Goal: Task Accomplishment & Management: Manage account settings

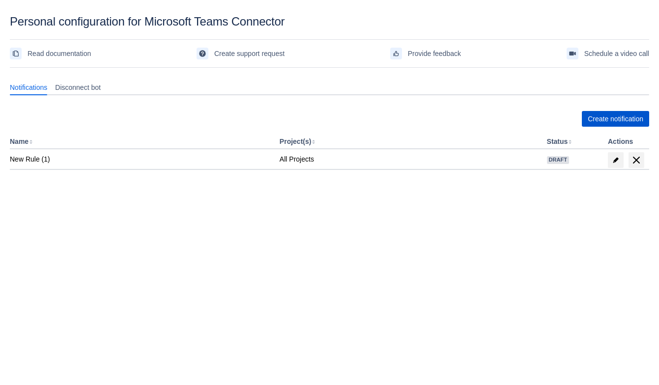
click at [599, 112] on span "Create notification" at bounding box center [614, 119] width 55 height 16
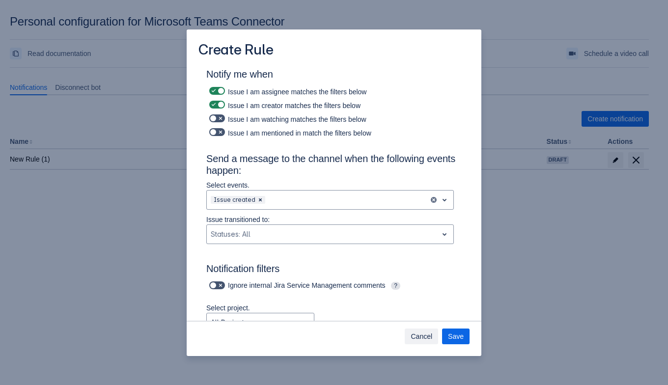
click at [424, 336] on span "Cancel" at bounding box center [422, 337] width 22 height 16
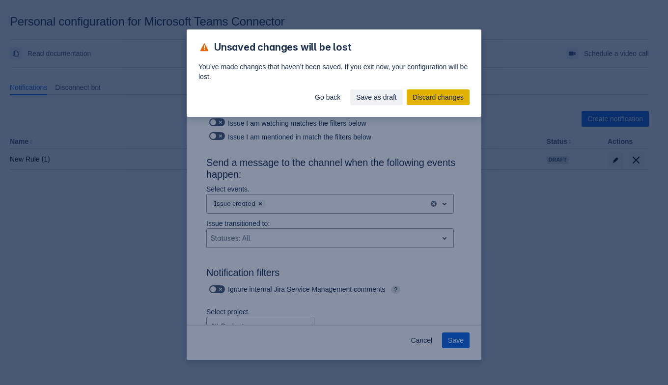
click at [431, 94] on span "Discard changes" at bounding box center [438, 97] width 51 height 16
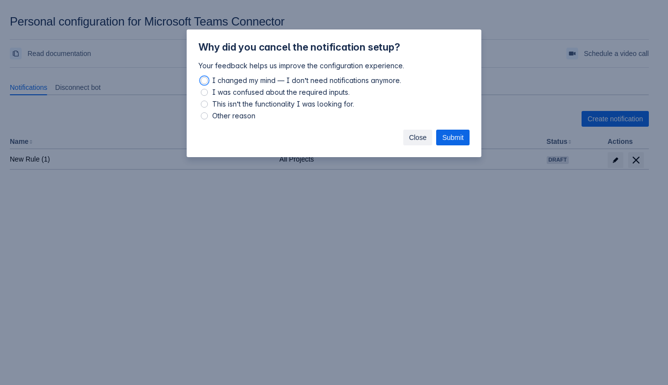
click at [415, 134] on span "Close" at bounding box center [418, 138] width 18 height 16
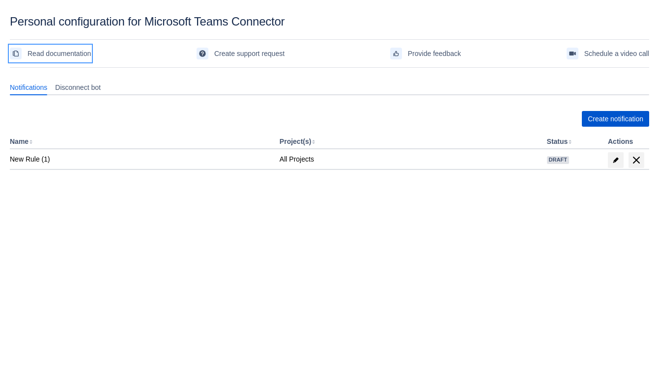
click at [607, 118] on span "Create notification" at bounding box center [614, 119] width 55 height 16
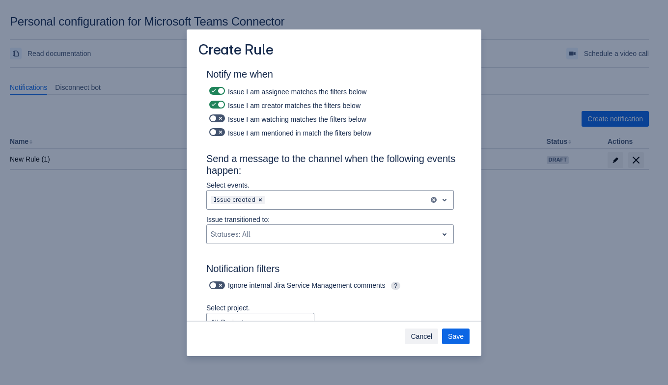
click at [420, 341] on span "Cancel" at bounding box center [422, 337] width 22 height 16
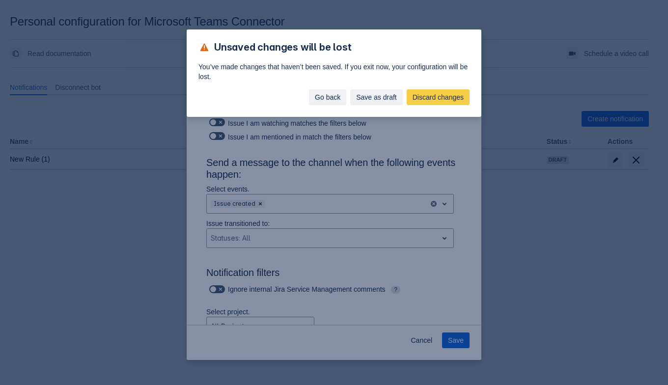
click at [332, 100] on span "Go back" at bounding box center [328, 97] width 26 height 16
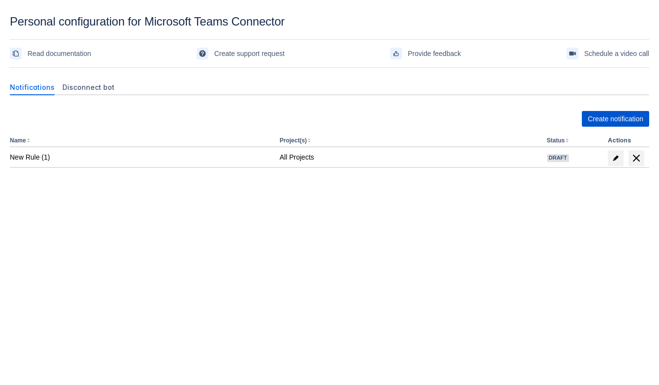
click at [592, 112] on span "Create notification" at bounding box center [614, 119] width 55 height 16
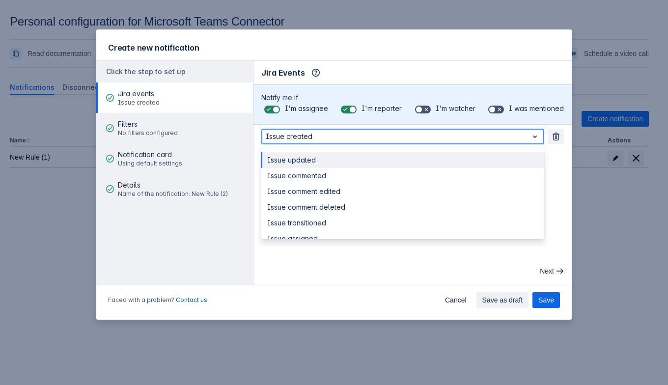
click at [354, 138] on div at bounding box center [395, 137] width 258 height 12
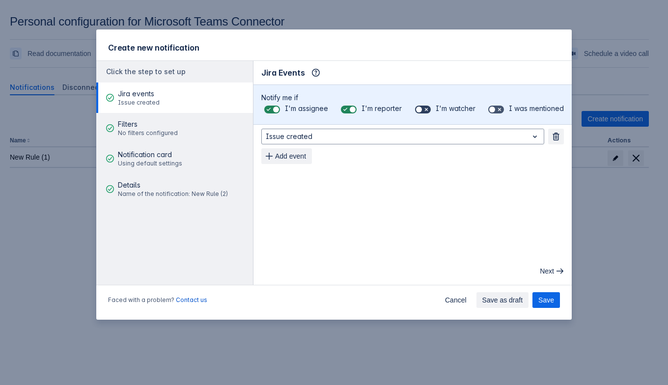
click at [421, 111] on span at bounding box center [419, 110] width 8 height 8
click at [421, 111] on input "checkbox" at bounding box center [418, 110] width 6 height 6
checkbox input "true"
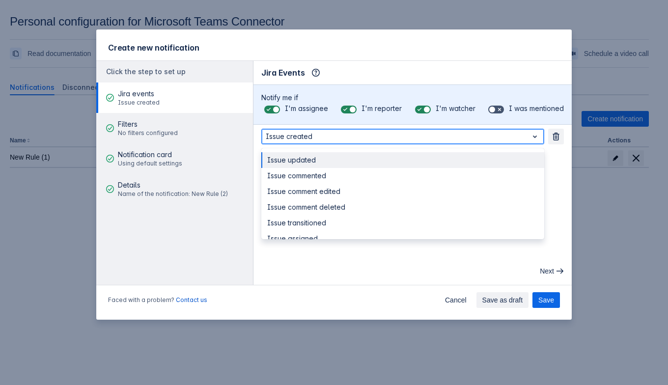
click at [421, 137] on div at bounding box center [395, 137] width 258 height 12
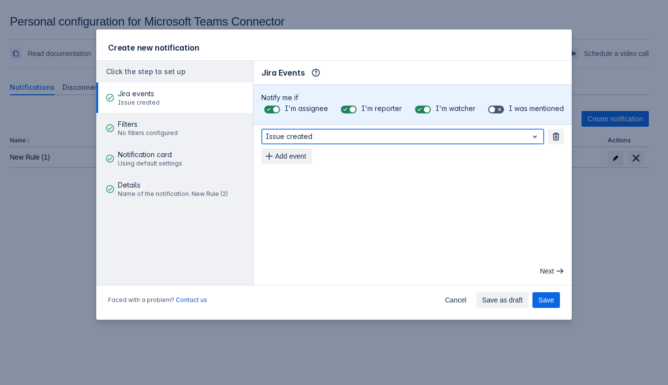
click at [421, 137] on div at bounding box center [395, 137] width 258 height 12
click at [421, 138] on div at bounding box center [395, 137] width 258 height 12
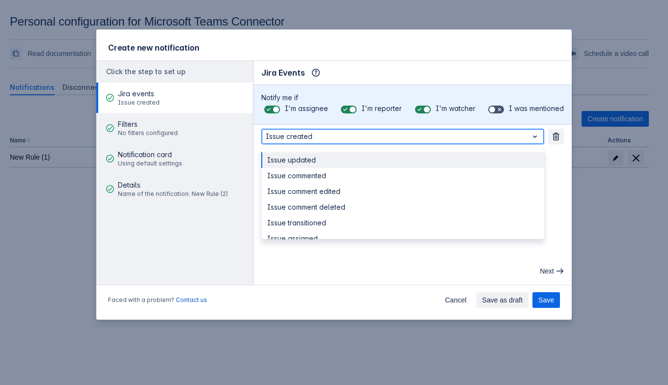
click at [408, 165] on div "Issue updated" at bounding box center [402, 160] width 283 height 16
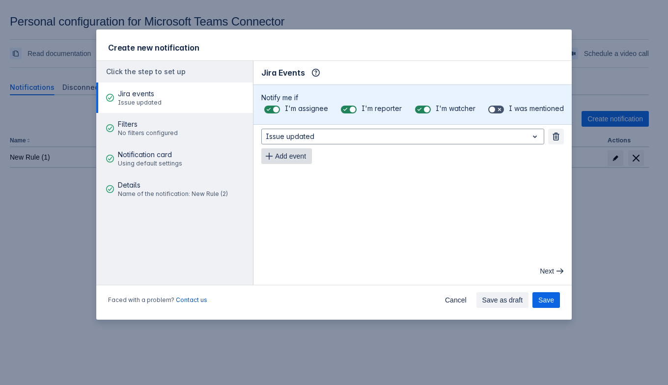
click at [305, 155] on span "Add event" at bounding box center [290, 156] width 31 height 16
click at [295, 170] on span "Add event" at bounding box center [290, 176] width 31 height 16
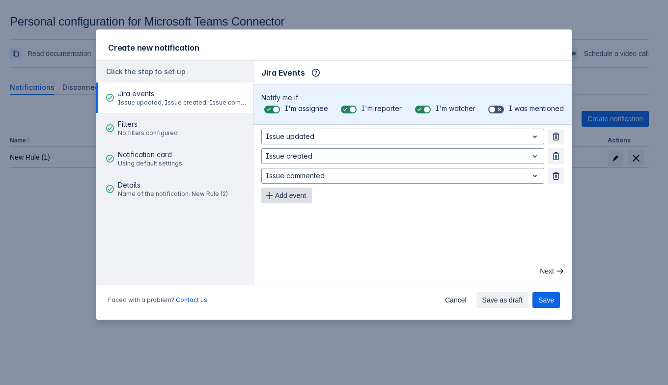
click at [293, 188] on span "Add event" at bounding box center [290, 196] width 31 height 16
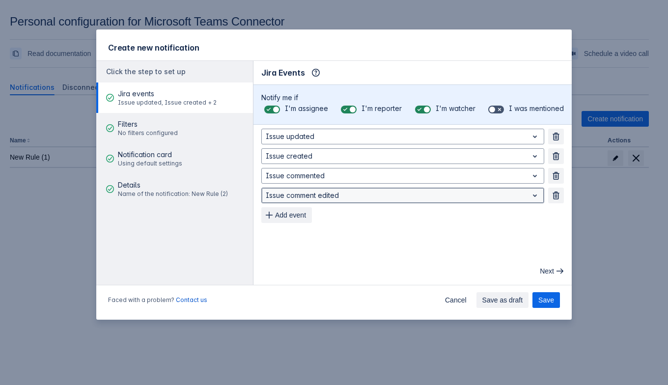
click at [292, 193] on div at bounding box center [395, 196] width 258 height 12
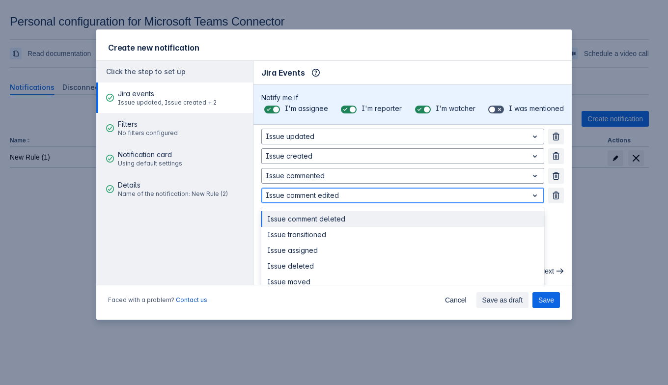
drag, startPoint x: 293, startPoint y: 206, endPoint x: 293, endPoint y: 213, distance: 6.9
click at [293, 207] on div "Issue comment deleted Issue transitioned Issue assigned Issue deleted Issue mov…" at bounding box center [402, 252] width 283 height 91
click at [296, 225] on div "Issue comment deleted" at bounding box center [402, 219] width 283 height 16
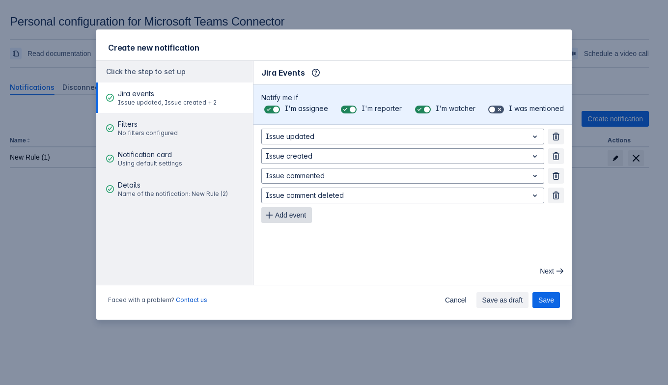
click at [302, 216] on span "Add event" at bounding box center [290, 215] width 31 height 16
click at [300, 234] on span "Add event" at bounding box center [290, 235] width 31 height 16
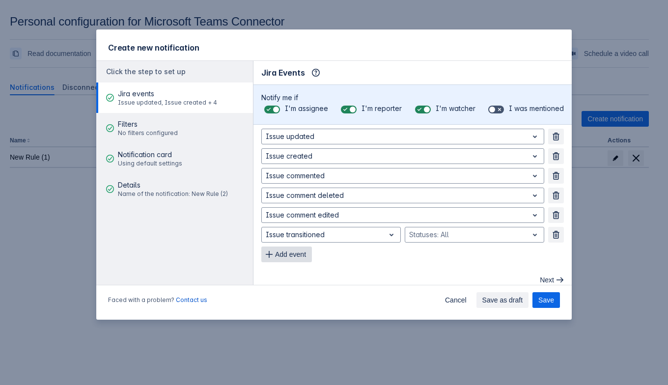
click at [300, 249] on span "Add event" at bounding box center [290, 255] width 31 height 16
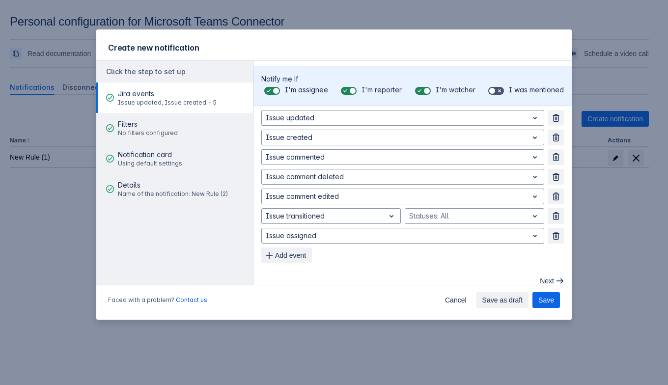
scroll to position [28, 0]
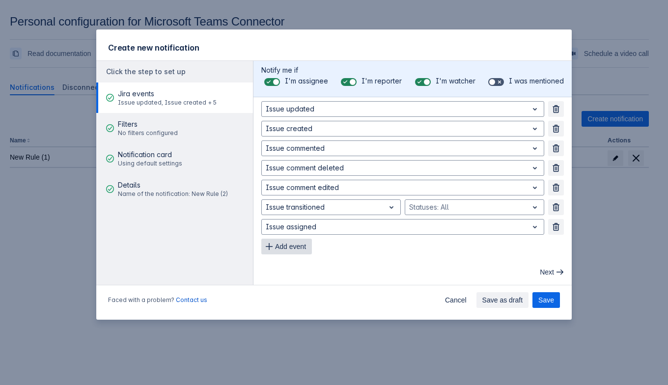
click at [302, 237] on div "Issue updated Remove Issue created Remove Issue commented Remove Issue comment …" at bounding box center [412, 177] width 303 height 153
click at [303, 244] on span "Add event" at bounding box center [290, 247] width 31 height 16
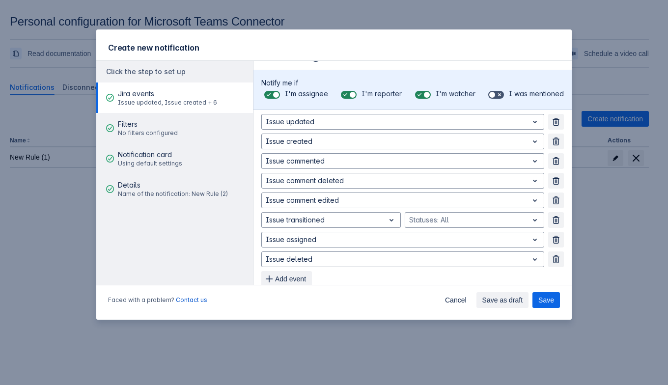
scroll to position [0, 0]
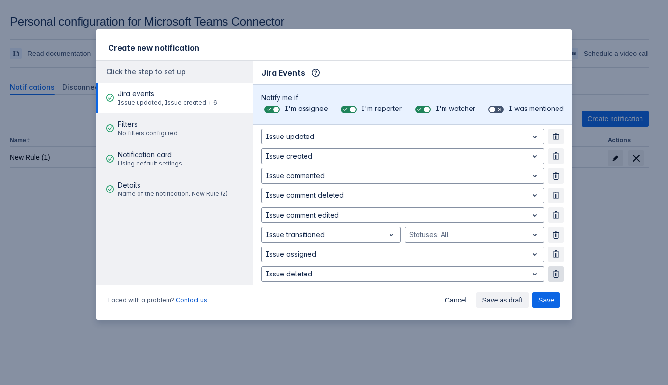
click at [552, 273] on span "button" at bounding box center [556, 274] width 8 height 8
click at [548, 259] on button "Remove" at bounding box center [556, 255] width 16 height 16
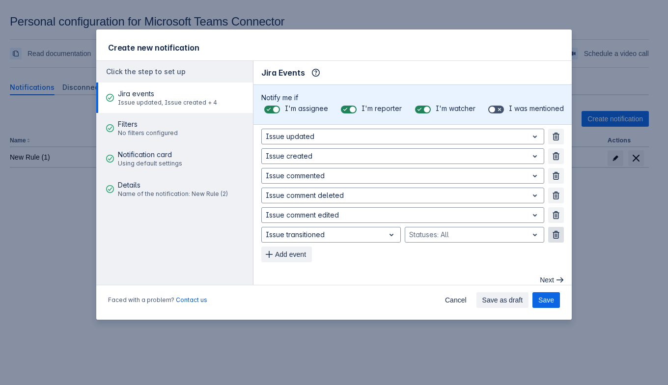
click at [552, 236] on span "button" at bounding box center [556, 235] width 8 height 8
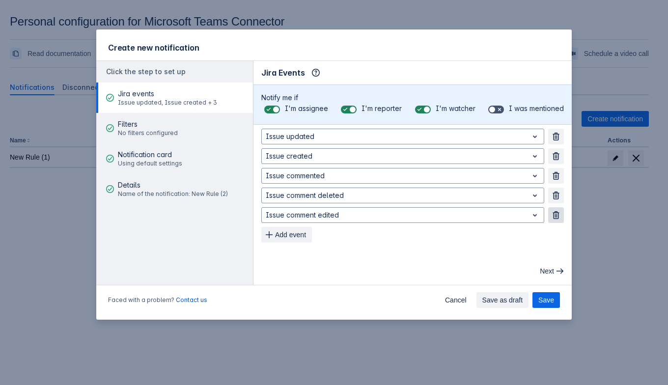
click at [553, 216] on span "button" at bounding box center [556, 215] width 8 height 8
click at [560, 190] on button "Remove" at bounding box center [556, 196] width 16 height 16
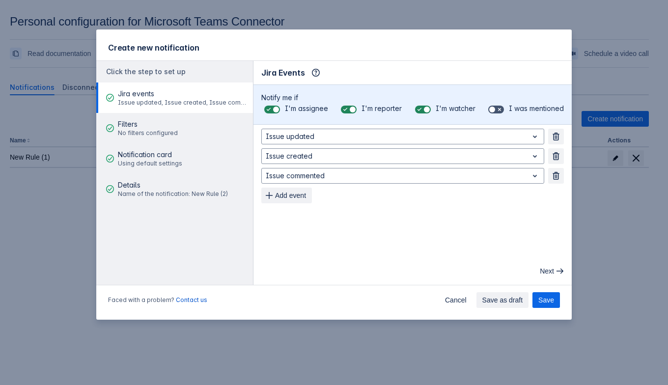
click at [557, 166] on div "Issue updated Remove Issue created Remove Issue commented Remove Add event" at bounding box center [412, 166] width 303 height 75
click at [556, 152] on span "button" at bounding box center [556, 156] width 8 height 8
click at [559, 154] on span "button" at bounding box center [556, 156] width 8 height 8
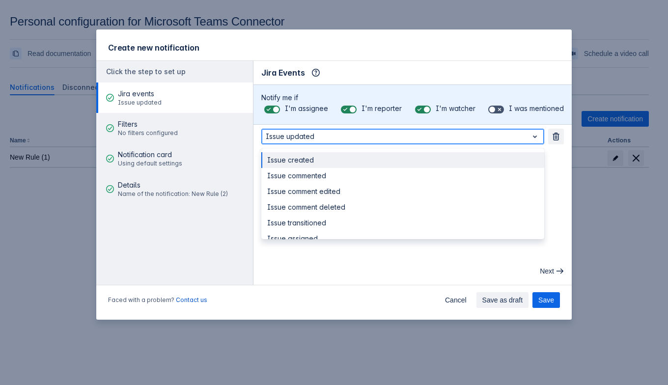
click at [432, 141] on div at bounding box center [395, 137] width 258 height 12
click at [422, 163] on div "Issue created" at bounding box center [402, 160] width 283 height 16
click at [424, 135] on div at bounding box center [395, 137] width 258 height 12
click at [425, 138] on div at bounding box center [395, 137] width 258 height 12
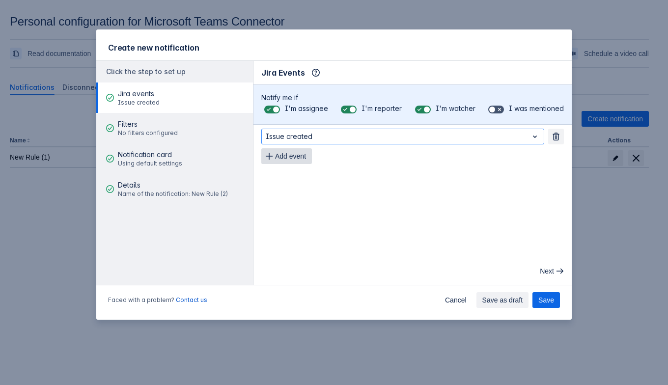
click at [303, 155] on span "Add event" at bounding box center [290, 156] width 31 height 16
click at [299, 173] on span "Add event" at bounding box center [290, 176] width 31 height 16
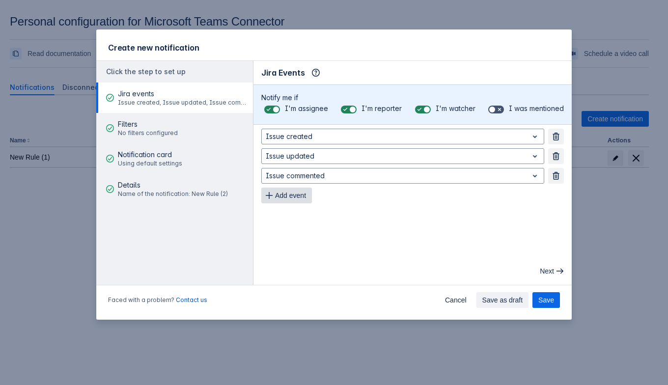
click at [297, 194] on span "Add event" at bounding box center [290, 196] width 31 height 16
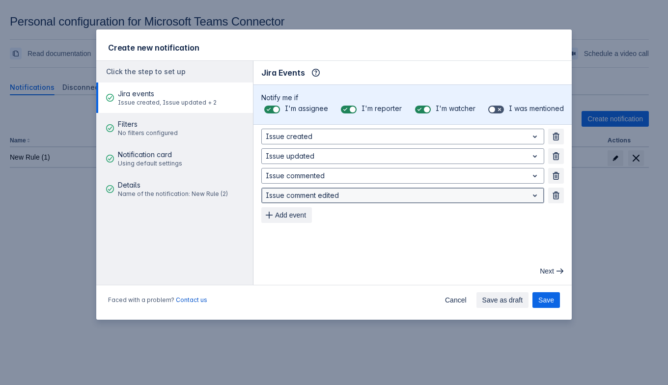
click at [304, 200] on div at bounding box center [395, 196] width 258 height 12
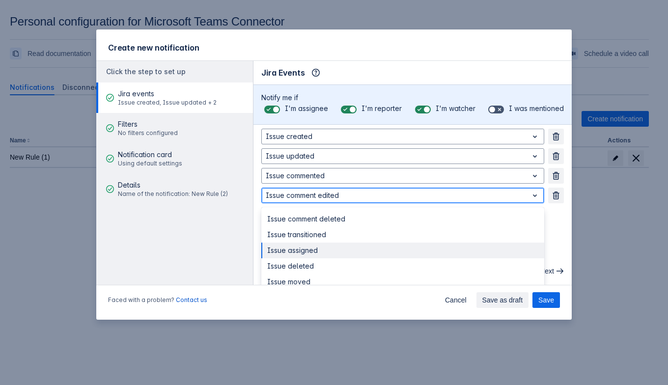
click at [307, 245] on div "Issue assigned" at bounding box center [402, 251] width 283 height 16
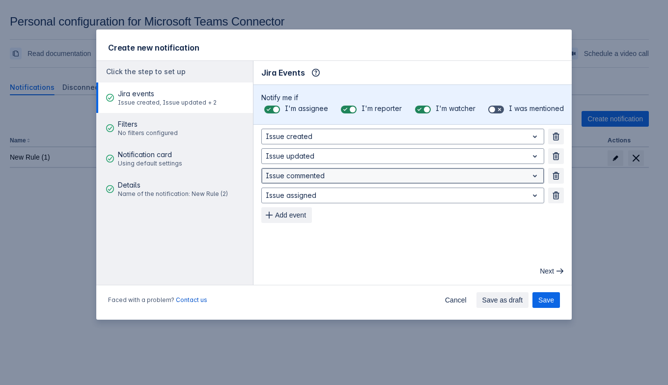
click at [305, 178] on div at bounding box center [395, 176] width 258 height 12
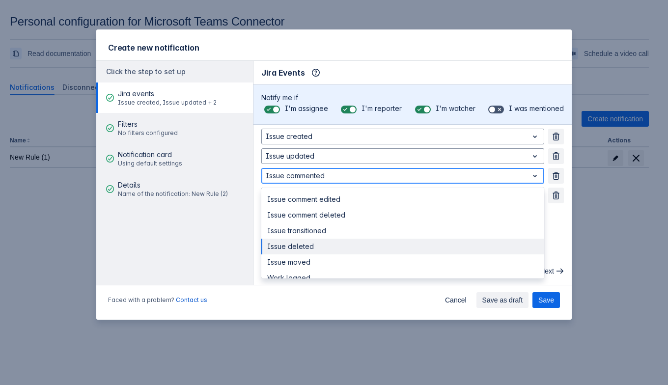
click at [308, 245] on div "Issue deleted" at bounding box center [402, 247] width 283 height 16
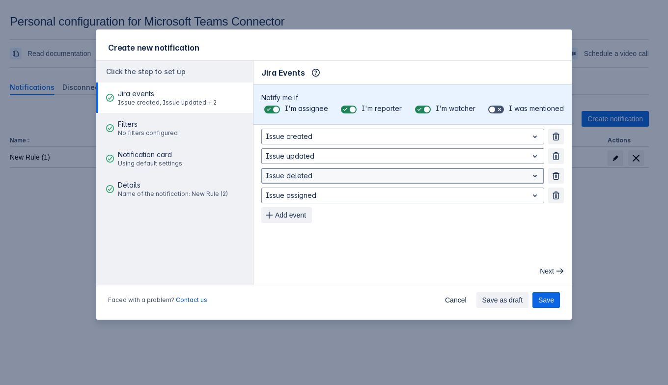
click at [306, 176] on div at bounding box center [395, 176] width 258 height 12
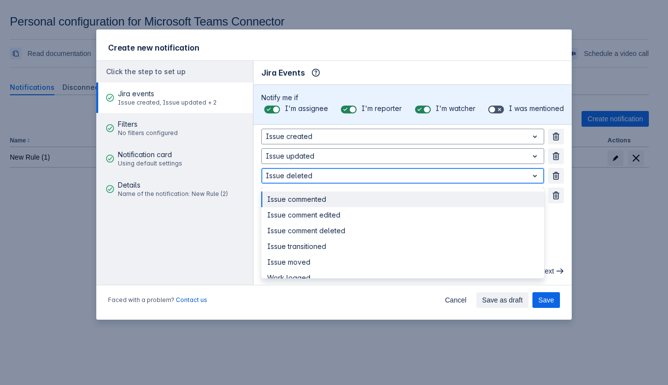
click at [308, 201] on div "Issue commented" at bounding box center [402, 200] width 283 height 16
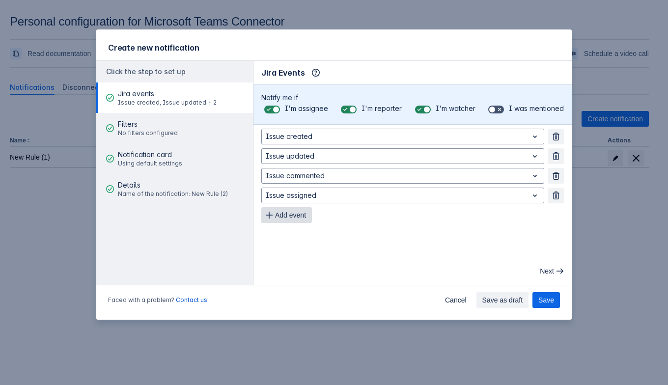
click at [306, 210] on span "Add event" at bounding box center [290, 215] width 31 height 16
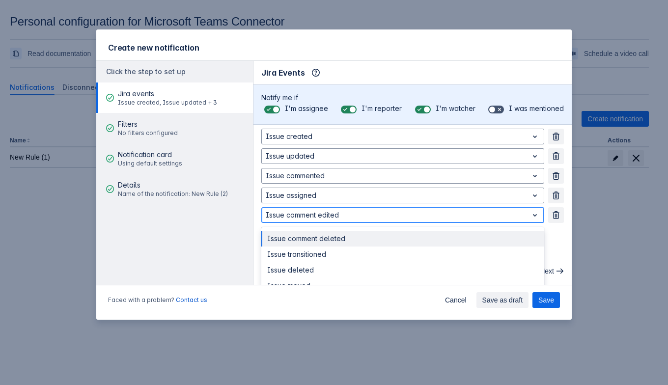
click at [306, 210] on div at bounding box center [395, 215] width 258 height 12
click at [308, 231] on div "Issue comment deleted" at bounding box center [402, 239] width 283 height 16
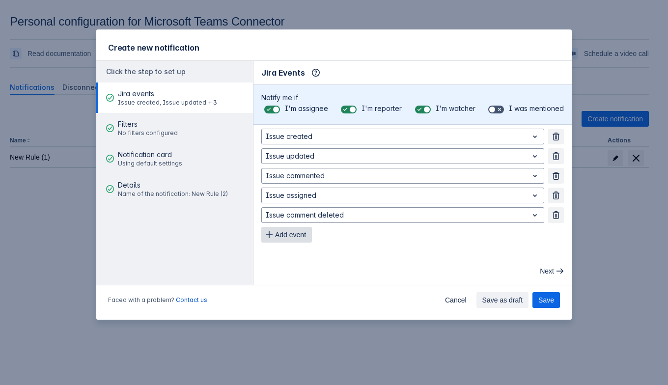
click at [310, 240] on button "Add event" at bounding box center [286, 235] width 51 height 16
click at [308, 253] on button "Add event" at bounding box center [286, 255] width 51 height 16
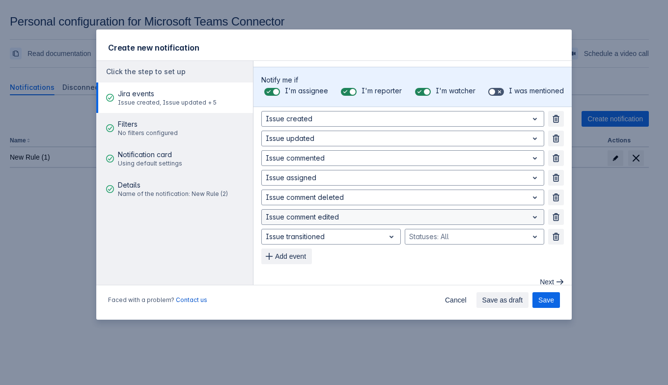
scroll to position [28, 0]
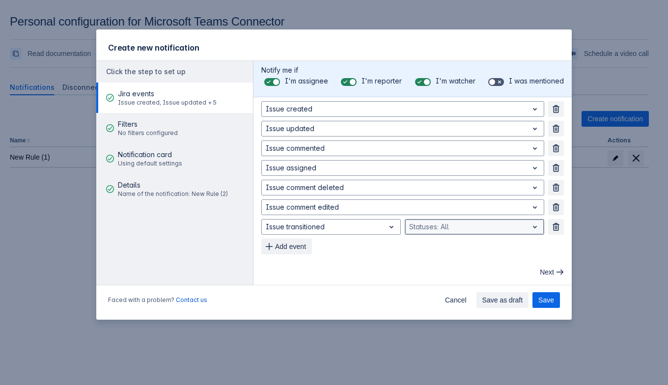
click at [405, 223] on div "Statuses: All" at bounding box center [466, 227] width 123 height 14
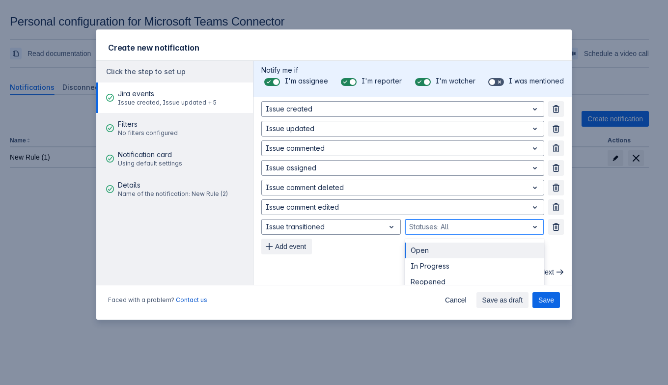
click at [411, 249] on div "Open" at bounding box center [474, 251] width 139 height 16
click at [442, 231] on div at bounding box center [477, 227] width 73 height 12
click at [428, 251] on div "In Progress" at bounding box center [474, 251] width 139 height 16
click at [491, 229] on div at bounding box center [502, 227] width 23 height 12
click at [460, 256] on div "Reopened" at bounding box center [474, 251] width 139 height 16
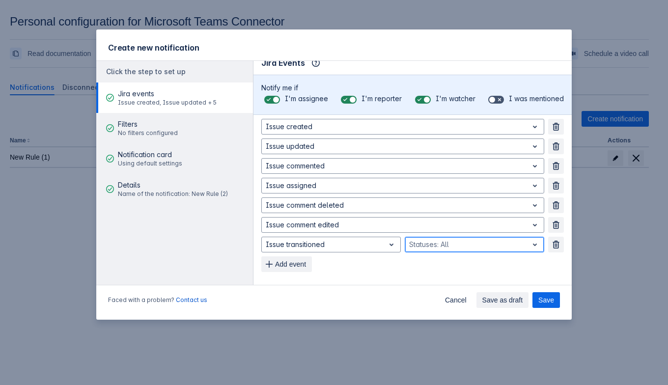
scroll to position [0, 0]
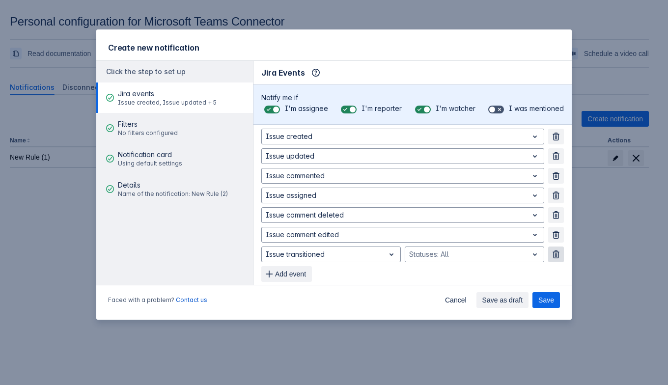
click at [552, 252] on span "button" at bounding box center [556, 254] width 8 height 8
click at [283, 252] on span "Add event" at bounding box center [290, 255] width 31 height 16
click at [283, 252] on div at bounding box center [323, 255] width 115 height 12
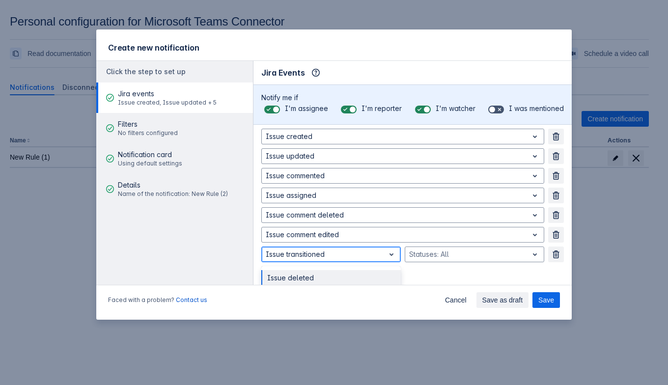
click at [283, 252] on div at bounding box center [323, 255] width 115 height 12
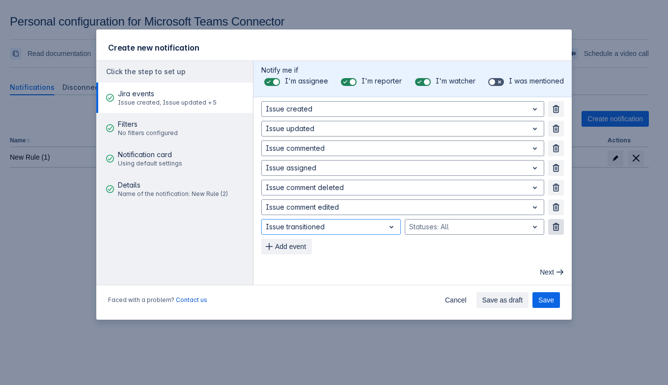
click at [552, 228] on span "button" at bounding box center [556, 227] width 8 height 8
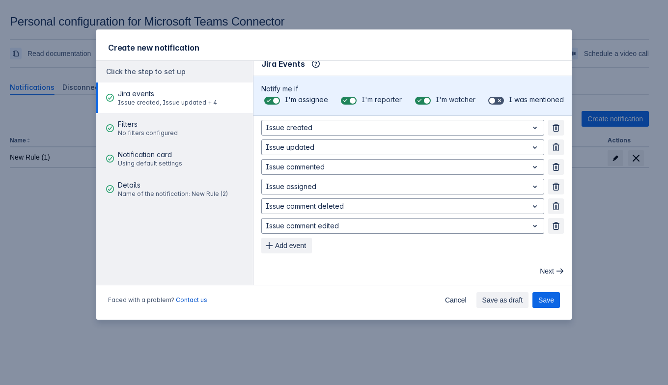
scroll to position [8, 0]
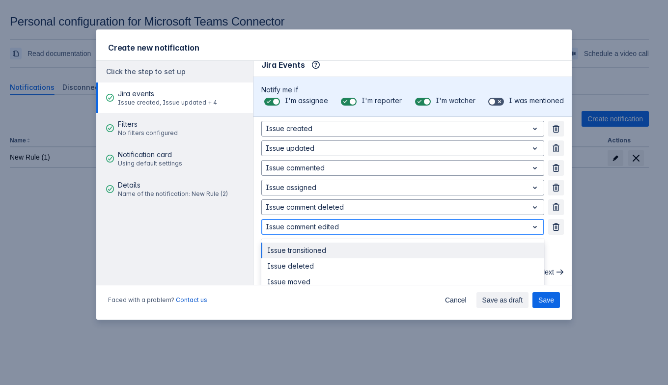
click at [529, 223] on span "open" at bounding box center [535, 227] width 12 height 12
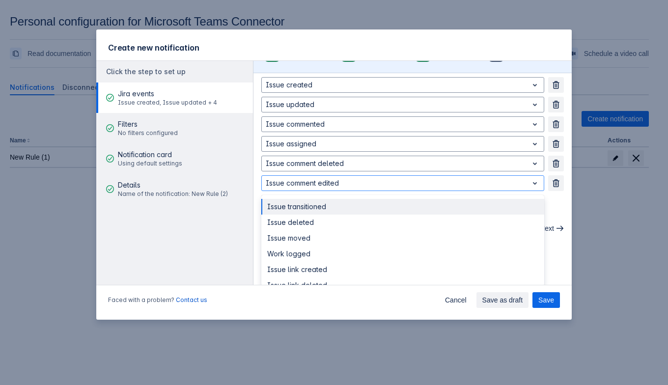
click at [546, 202] on div "Issue created Remove Issue updated Remove Issue commented Remove Issue assigned…" at bounding box center [412, 144] width 303 height 134
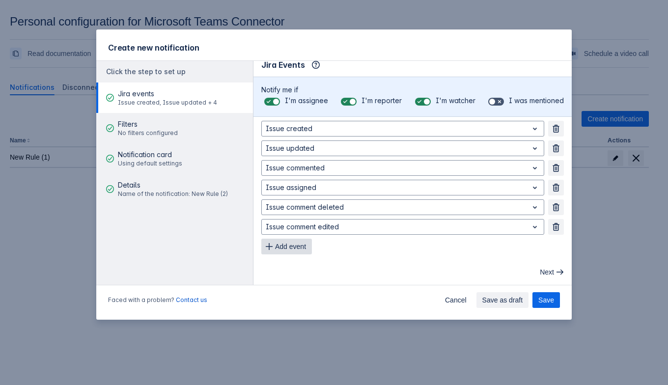
click at [280, 245] on span "Add event" at bounding box center [290, 247] width 31 height 16
click at [552, 247] on span "button" at bounding box center [556, 247] width 8 height 8
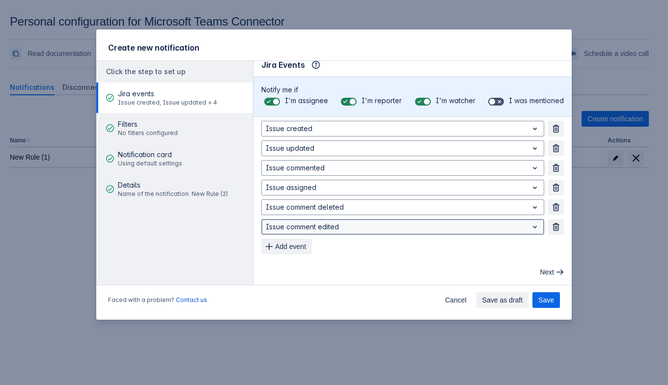
click at [529, 228] on span "open" at bounding box center [535, 227] width 12 height 12
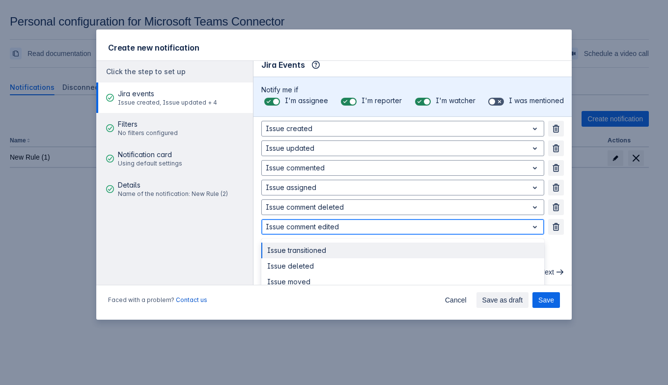
click at [529, 228] on span "open" at bounding box center [535, 227] width 12 height 12
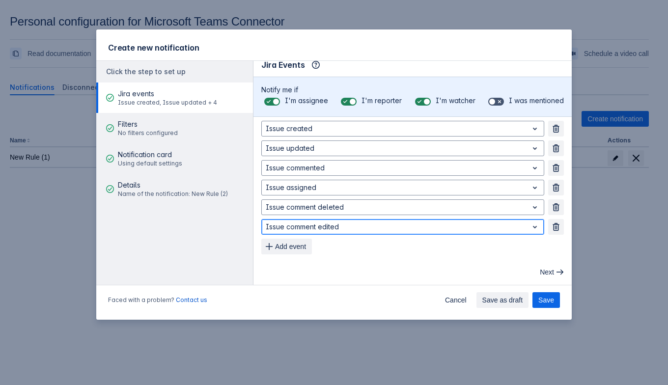
click at [529, 227] on span "open" at bounding box center [535, 227] width 12 height 12
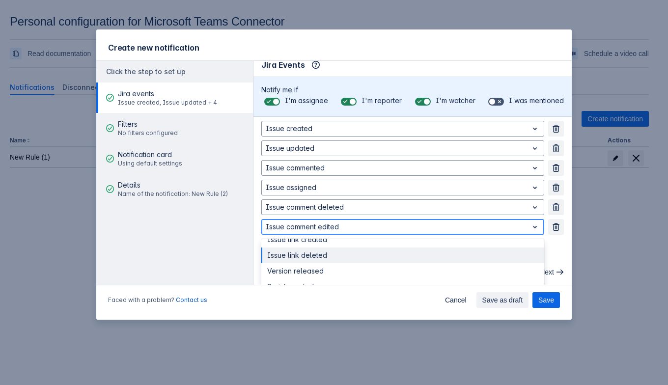
scroll to position [0, 0]
click at [529, 225] on span "open" at bounding box center [535, 227] width 12 height 12
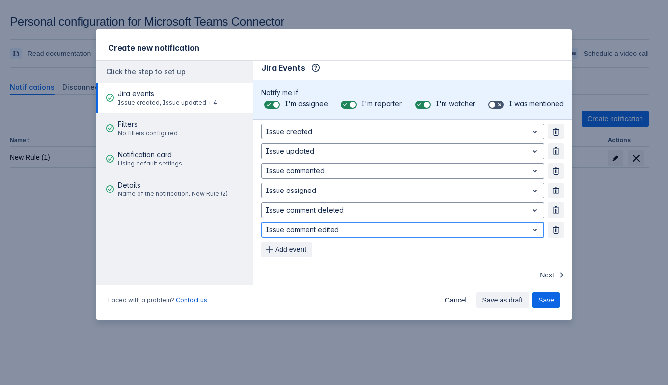
scroll to position [8, 0]
